Goal: Check status: Check status

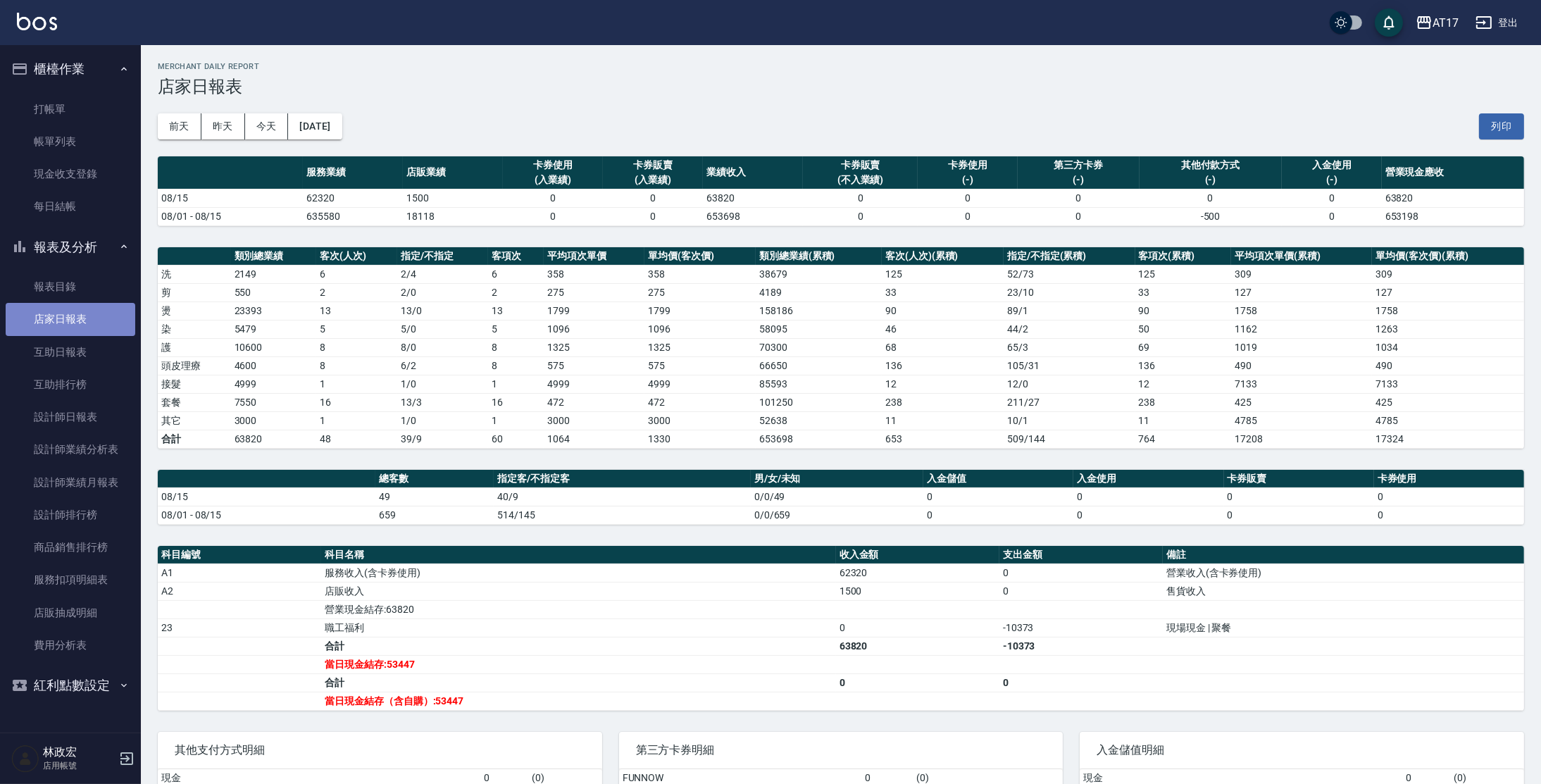
click at [67, 327] on link "店家日報表" at bounding box center [70, 319] width 129 height 33
click at [237, 131] on button "昨天" at bounding box center [223, 126] width 43 height 26
click at [224, 109] on div "[DATE] [DATE] [DATE] [DATE] 列印" at bounding box center [841, 126] width 1367 height 60
click at [225, 130] on button "昨天" at bounding box center [223, 126] width 43 height 26
click at [62, 350] on link "互助日報表" at bounding box center [70, 352] width 129 height 33
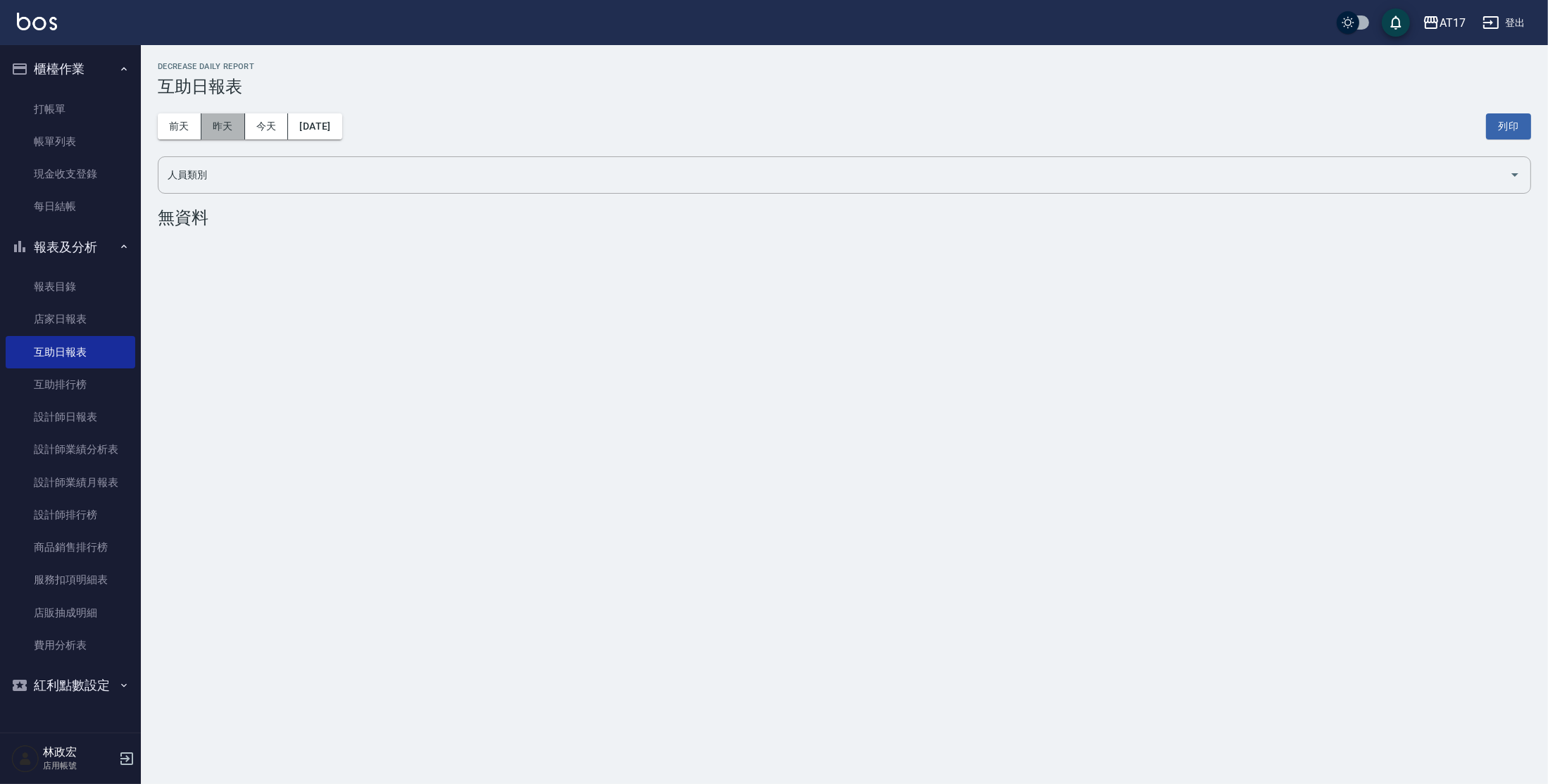
click at [231, 119] on button "昨天" at bounding box center [223, 126] width 43 height 26
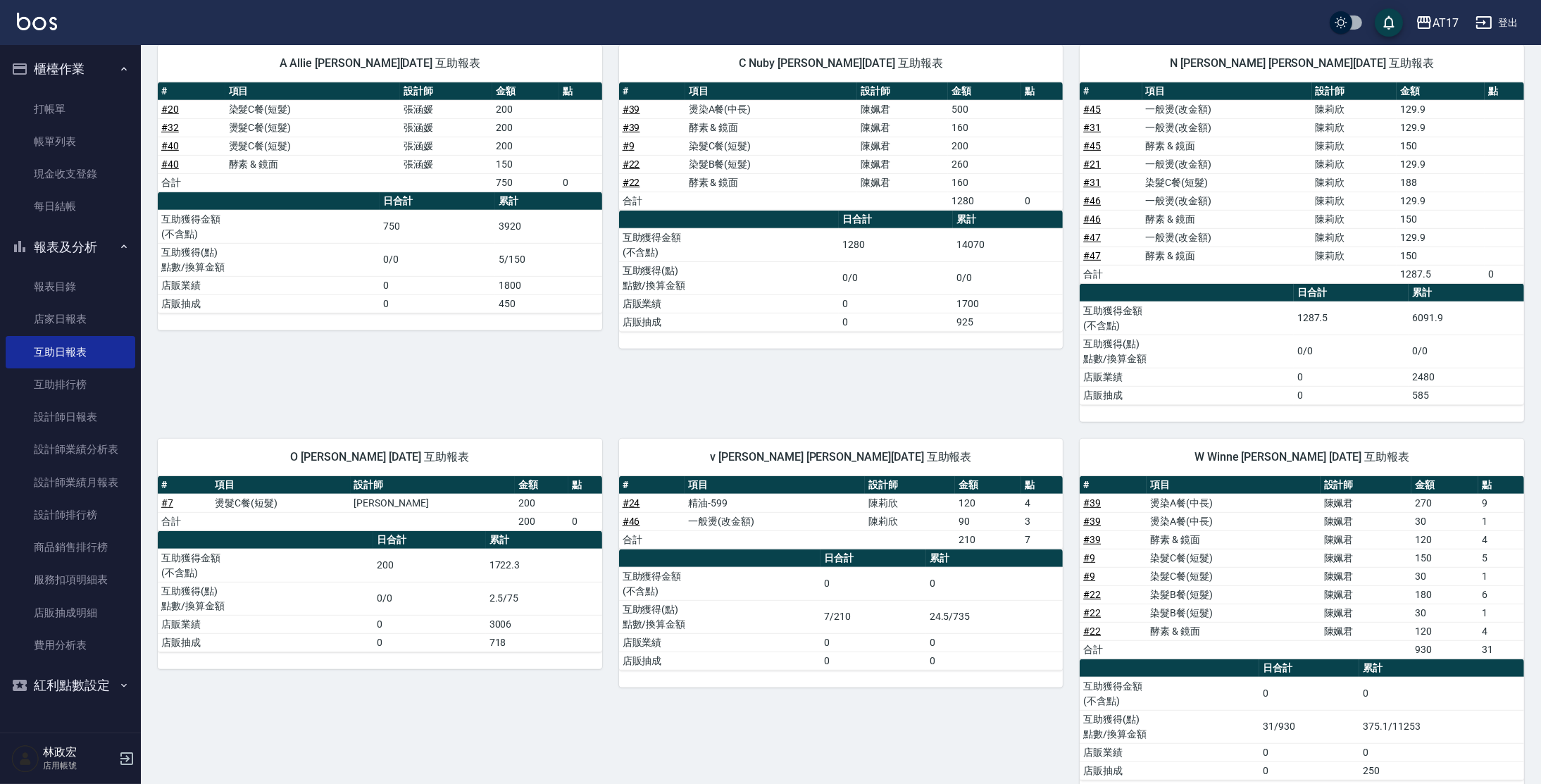
scroll to position [1176, 0]
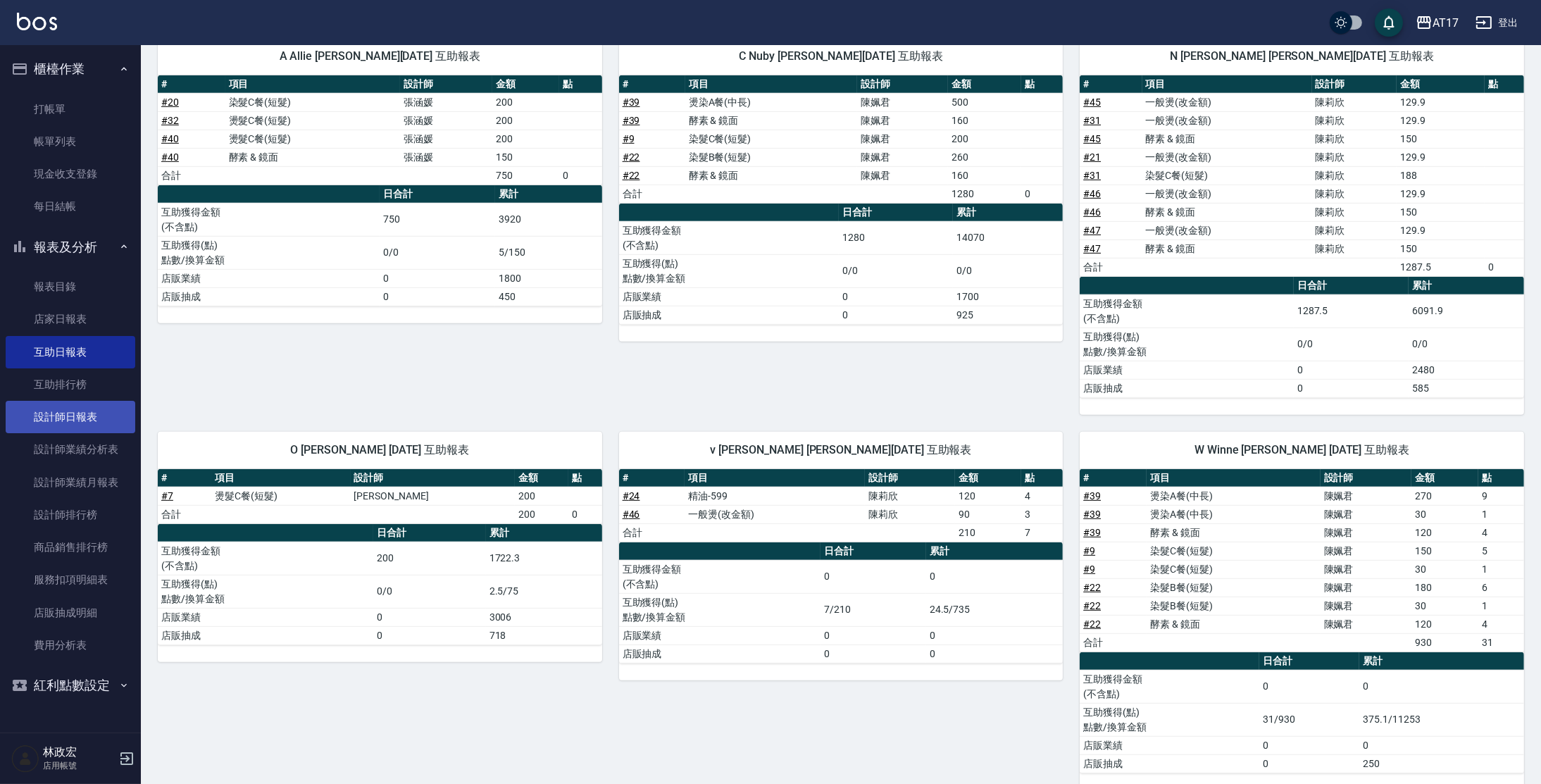
click at [66, 420] on link "設計師日報表" at bounding box center [70, 417] width 129 height 33
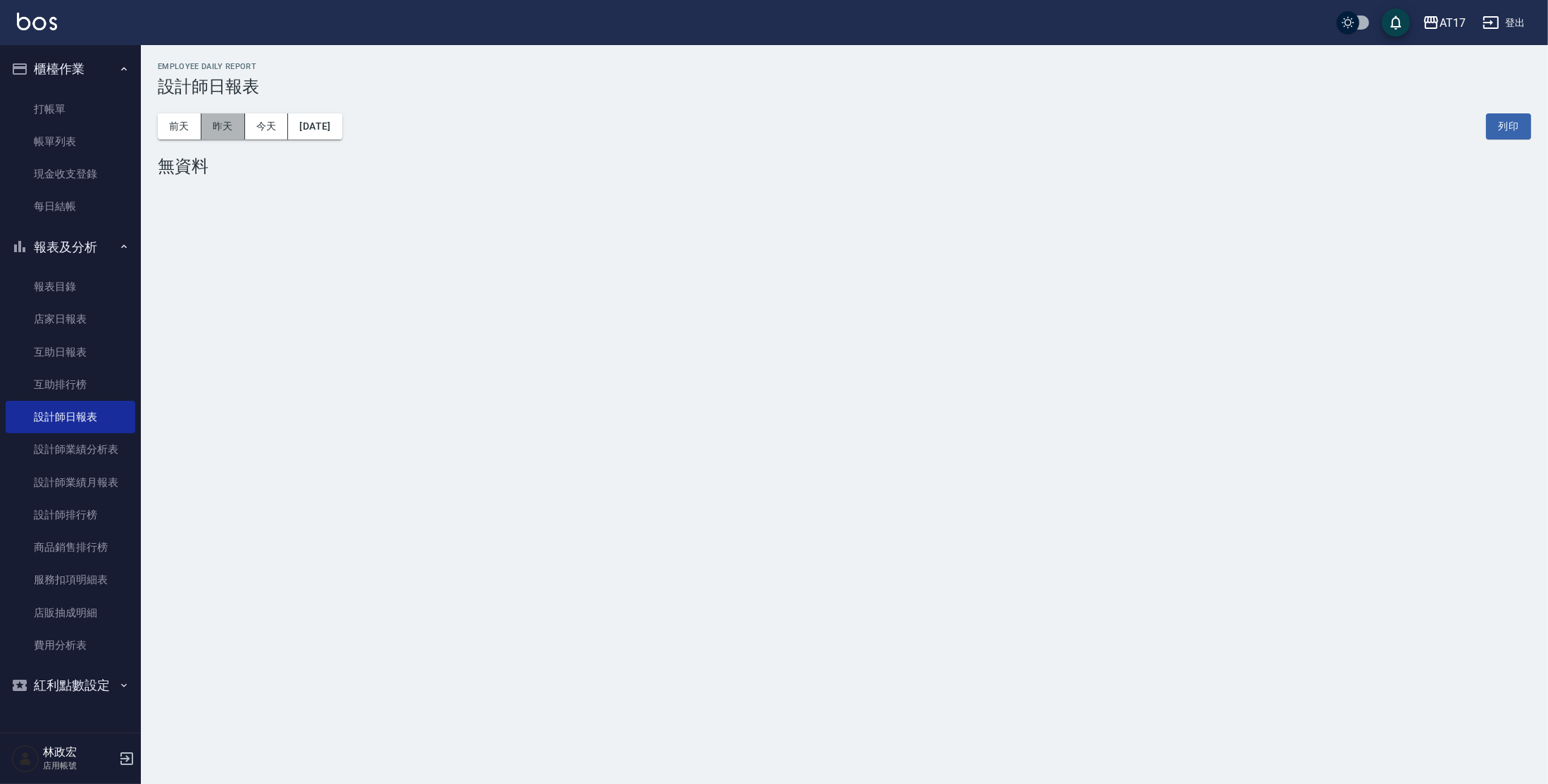
click at [222, 134] on button "昨天" at bounding box center [223, 126] width 43 height 26
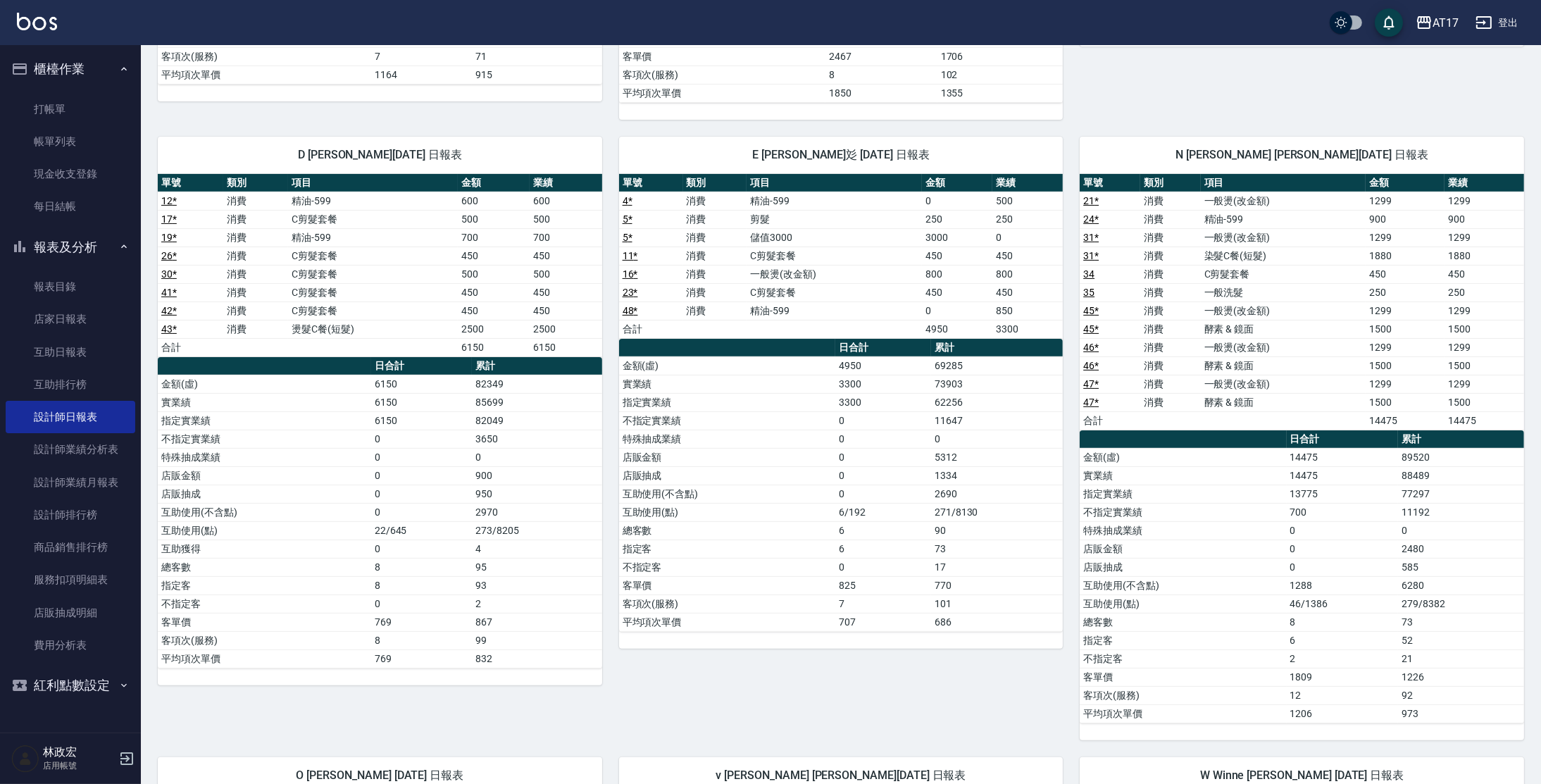
scroll to position [586, 0]
